Goal: Use online tool/utility: Use online tool/utility

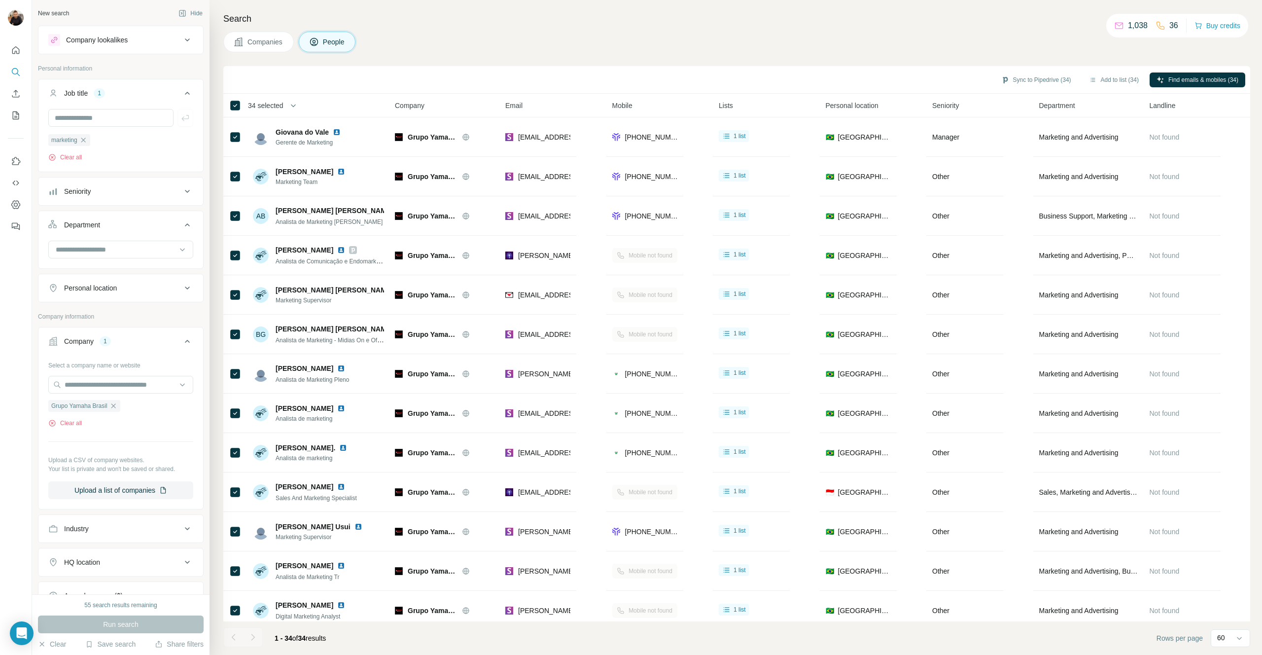
scroll to position [252, 0]
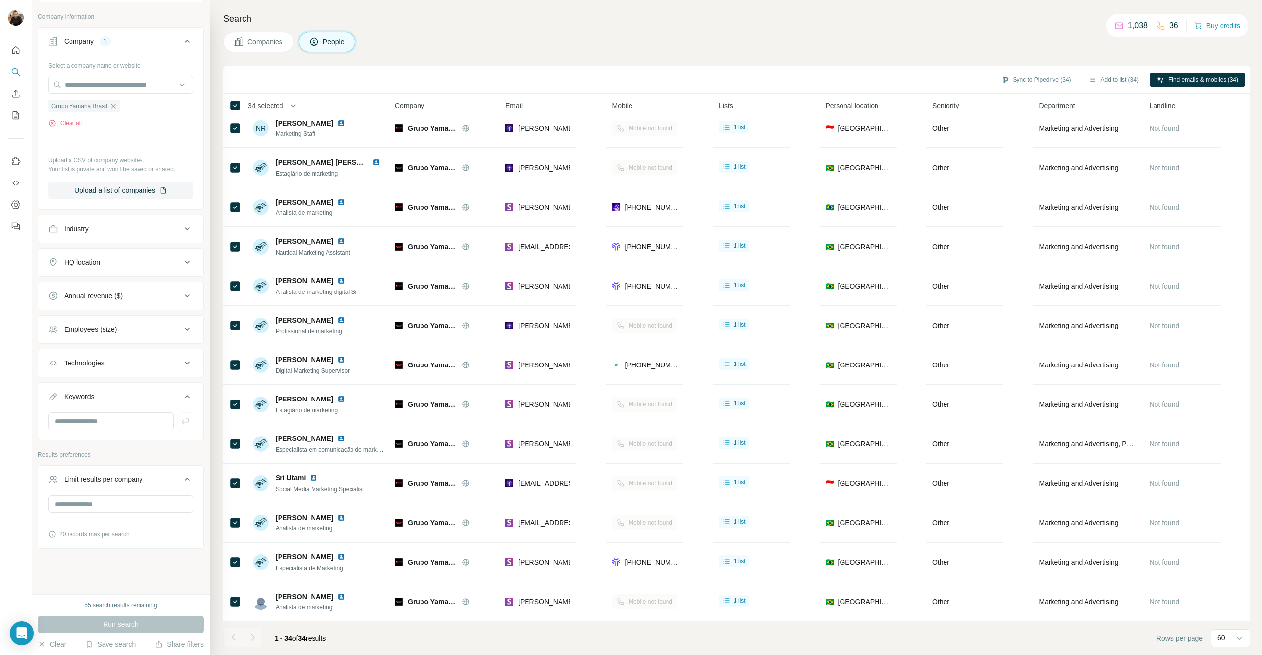
click at [190, 264] on icon at bounding box center [187, 262] width 12 height 12
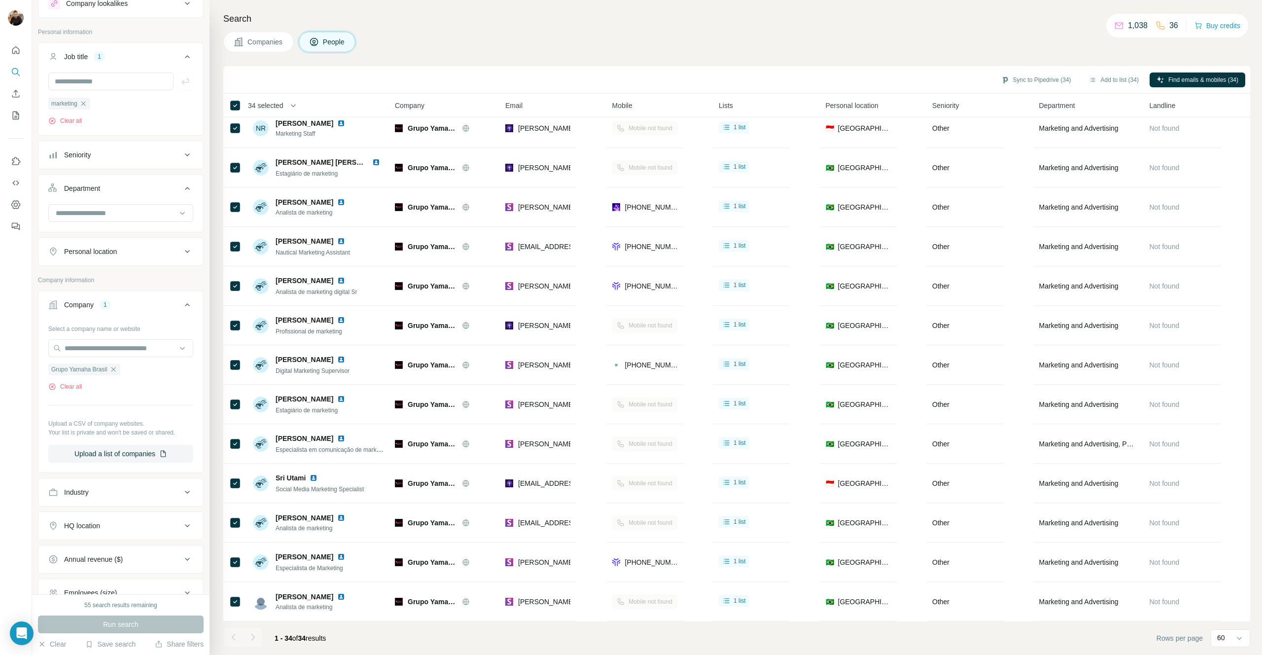
scroll to position [0, 0]
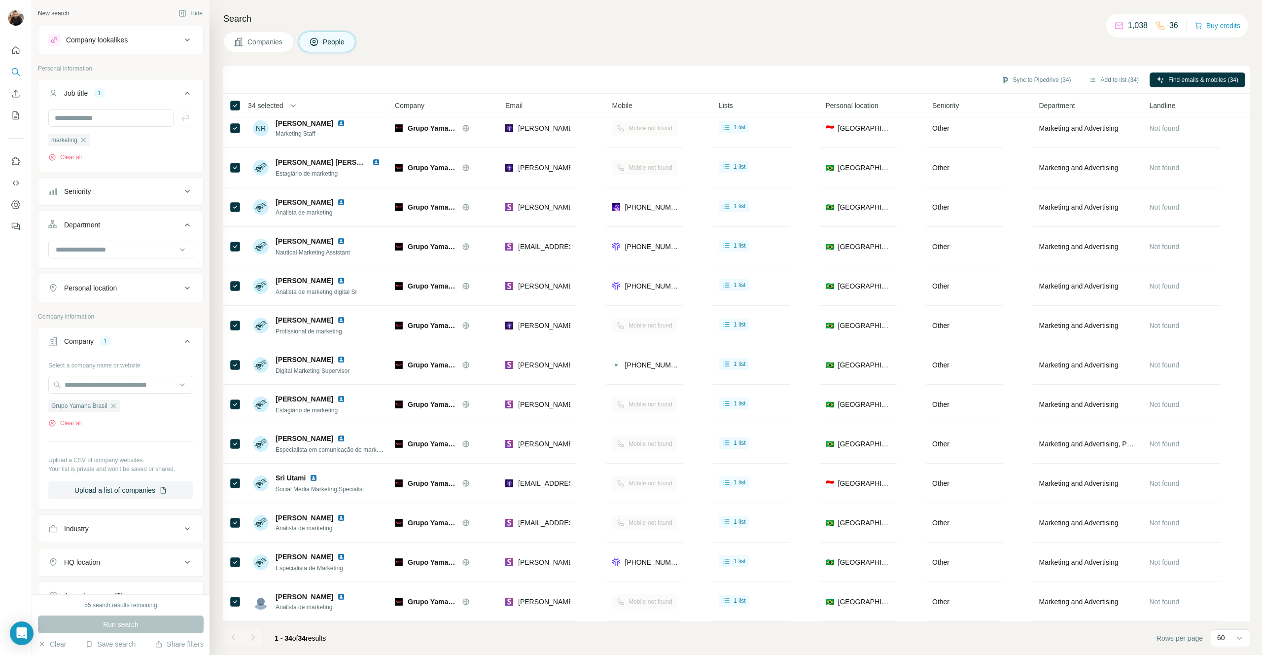
click at [183, 287] on icon at bounding box center [187, 288] width 12 height 12
click at [123, 312] on input "text" at bounding box center [120, 313] width 145 height 18
type input "****"
click at [108, 339] on div "🇧🇷 [GEOGRAPHIC_DATA]" at bounding box center [121, 339] width 128 height 12
click at [67, 346] on section "🇧🇷 [GEOGRAPHIC_DATA]" at bounding box center [118, 344] width 134 height 22
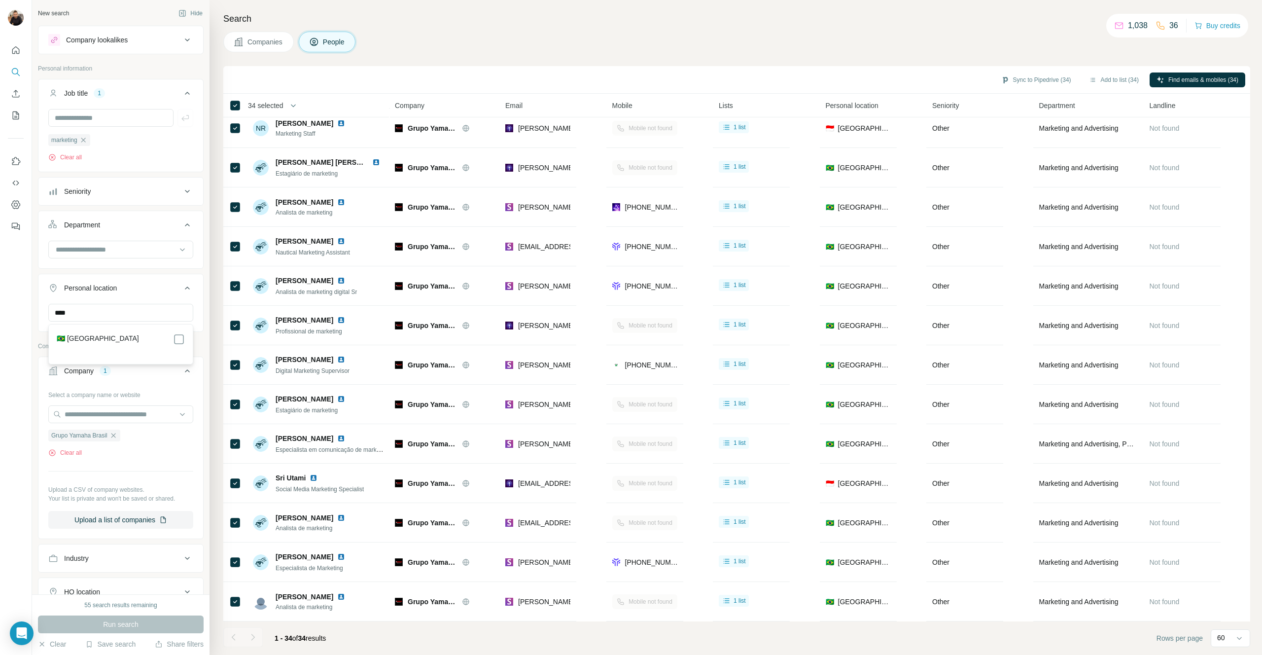
click at [76, 339] on label "🇧🇷 [GEOGRAPHIC_DATA]" at bounding box center [98, 339] width 82 height 12
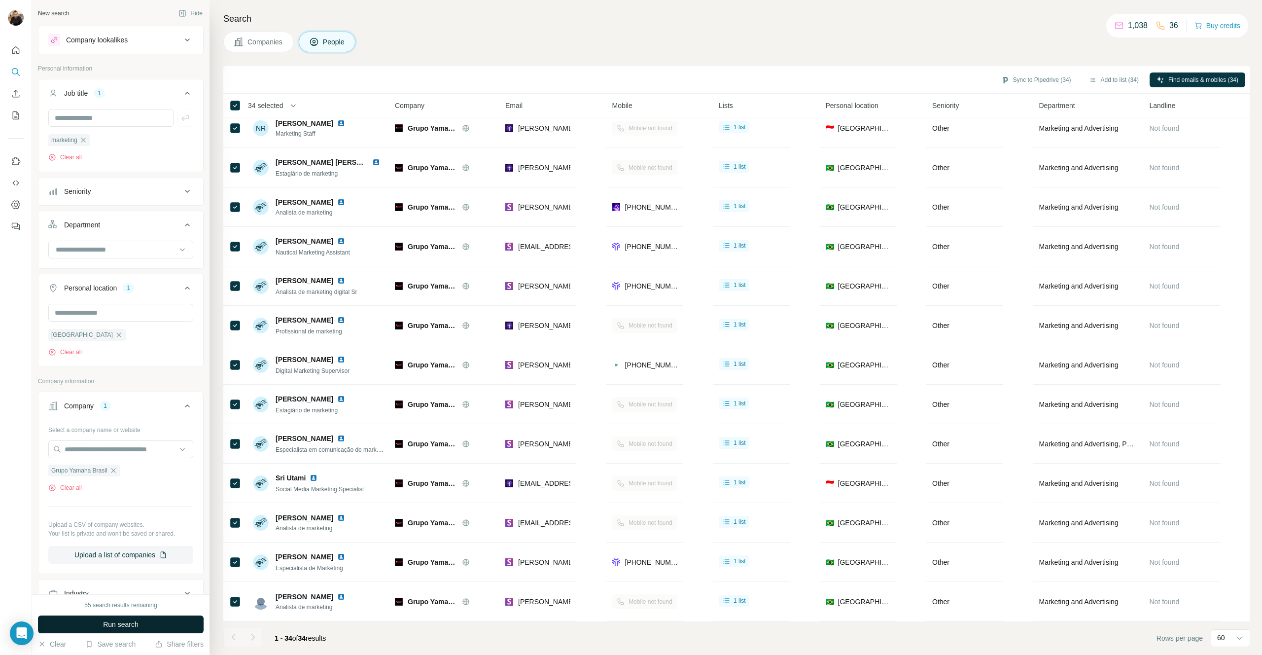
click at [153, 624] on button "Run search" at bounding box center [121, 624] width 166 height 18
